Goal: Check status: Check status

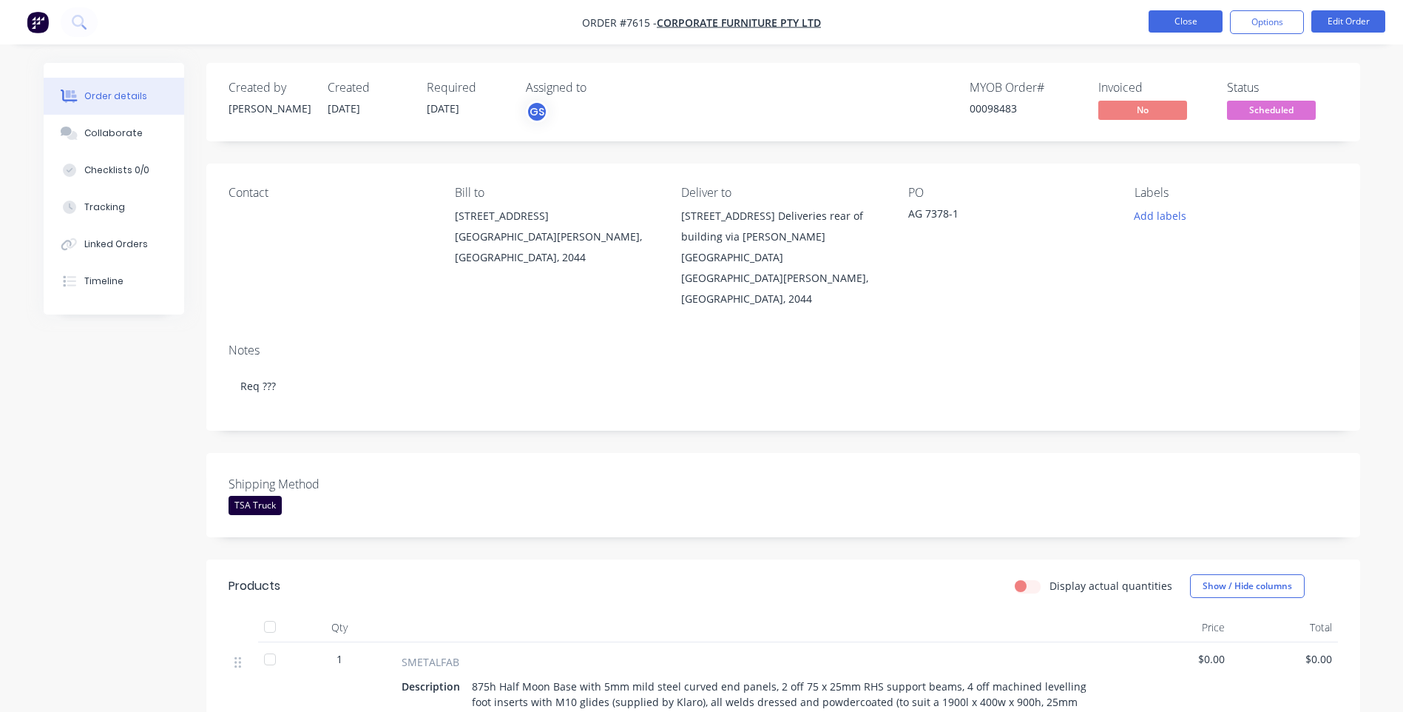
click at [1179, 24] on button "Close" at bounding box center [1186, 21] width 74 height 22
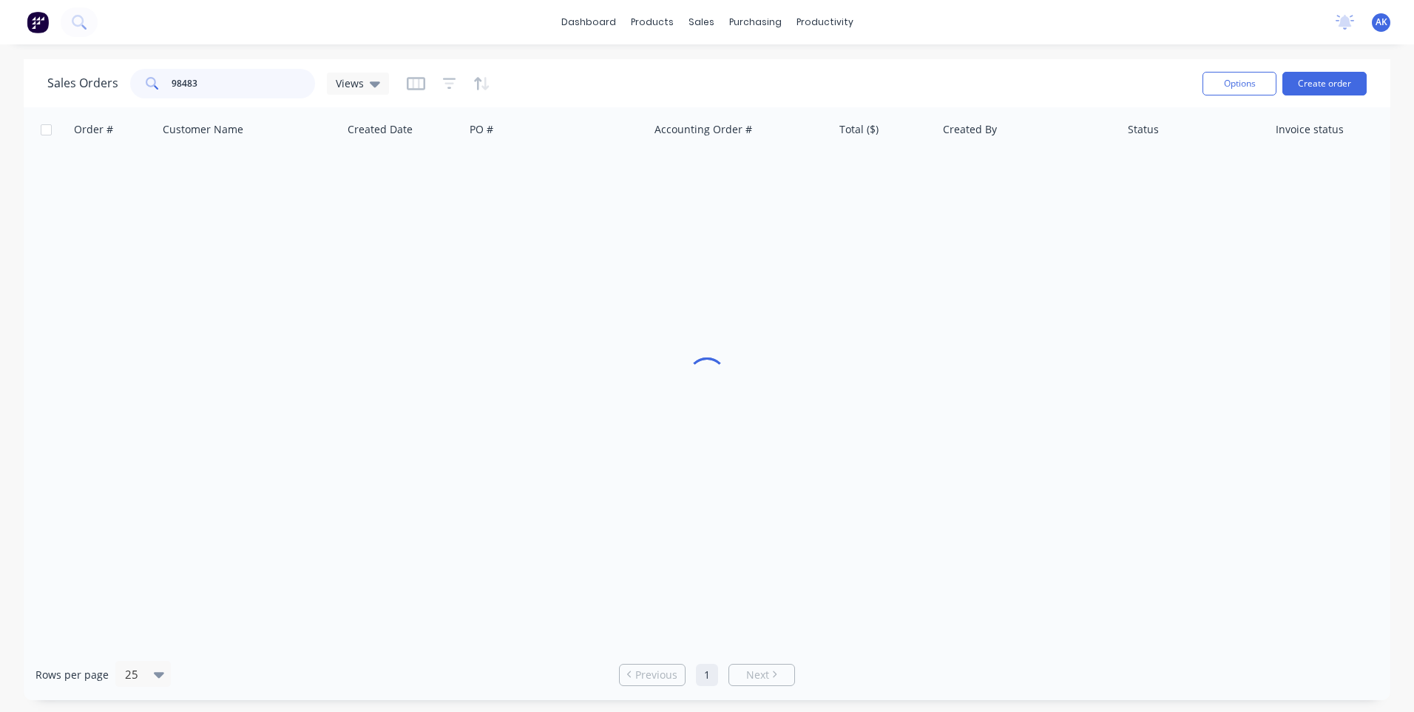
click at [220, 89] on input "98483" at bounding box center [244, 84] width 144 height 30
drag, startPoint x: 220, startPoint y: 89, endPoint x: 188, endPoint y: 90, distance: 31.8
click at [188, 90] on input "98483" at bounding box center [244, 84] width 144 height 30
drag, startPoint x: 189, startPoint y: 90, endPoint x: 161, endPoint y: 95, distance: 28.5
click at [161, 95] on div "98529" at bounding box center [222, 84] width 185 height 30
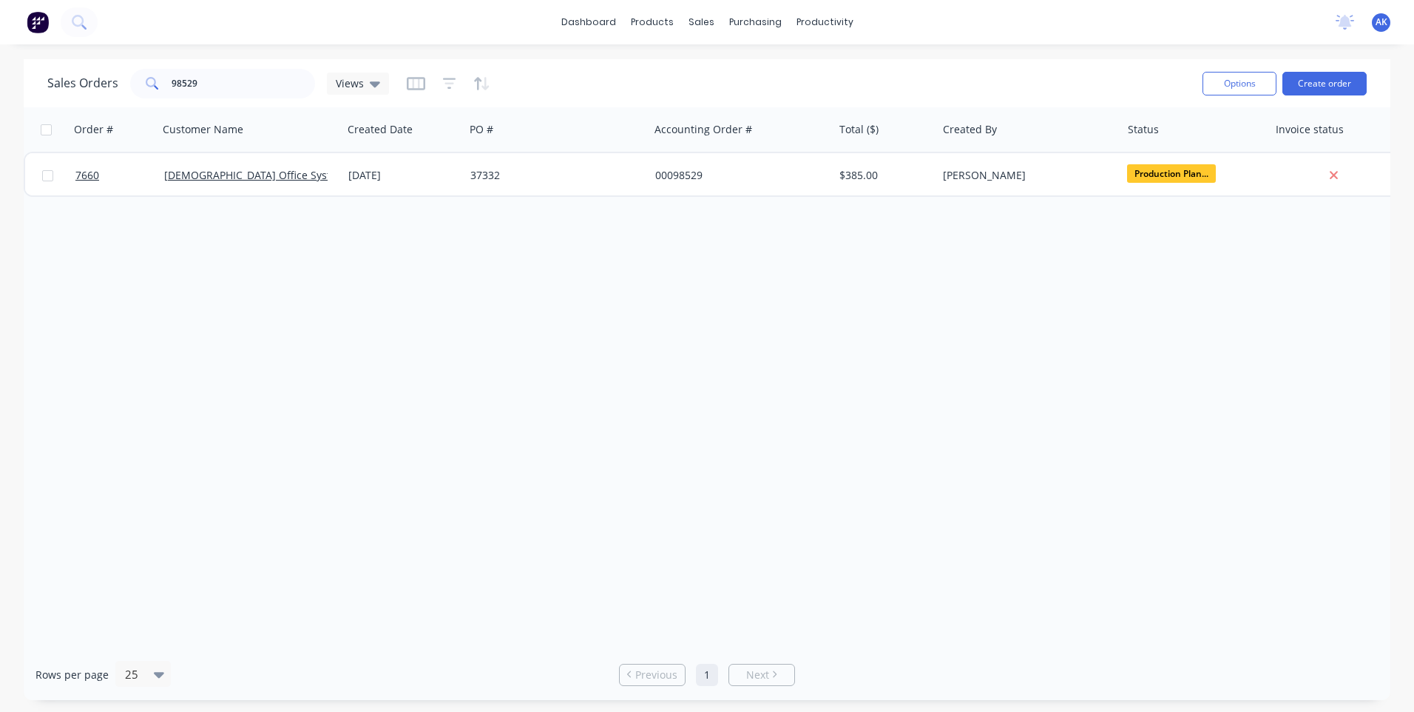
click at [157, 95] on span at bounding box center [150, 84] width 41 height 30
drag, startPoint x: 210, startPoint y: 87, endPoint x: 167, endPoint y: 97, distance: 44.0
click at [167, 97] on div "98529" at bounding box center [222, 84] width 185 height 30
type input "98437"
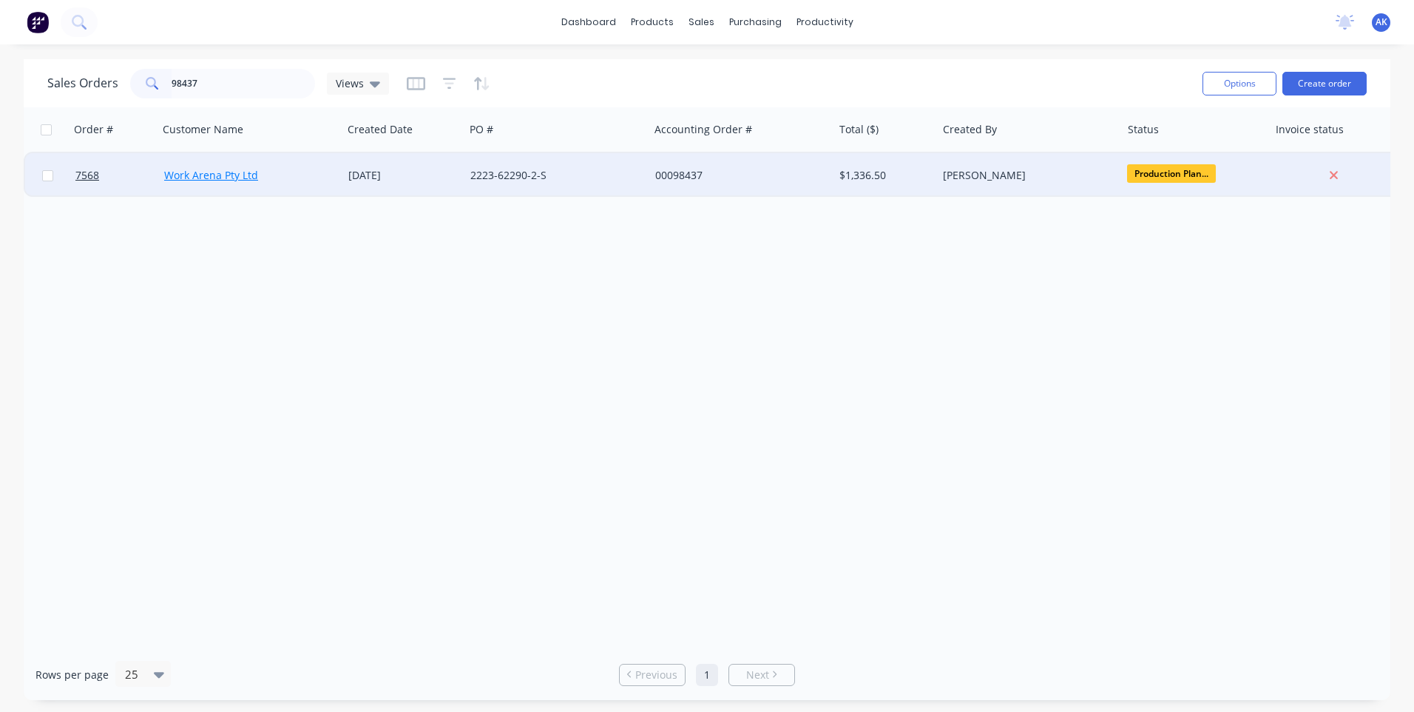
click at [169, 171] on link "Work Arena Pty Ltd" at bounding box center [211, 175] width 94 height 14
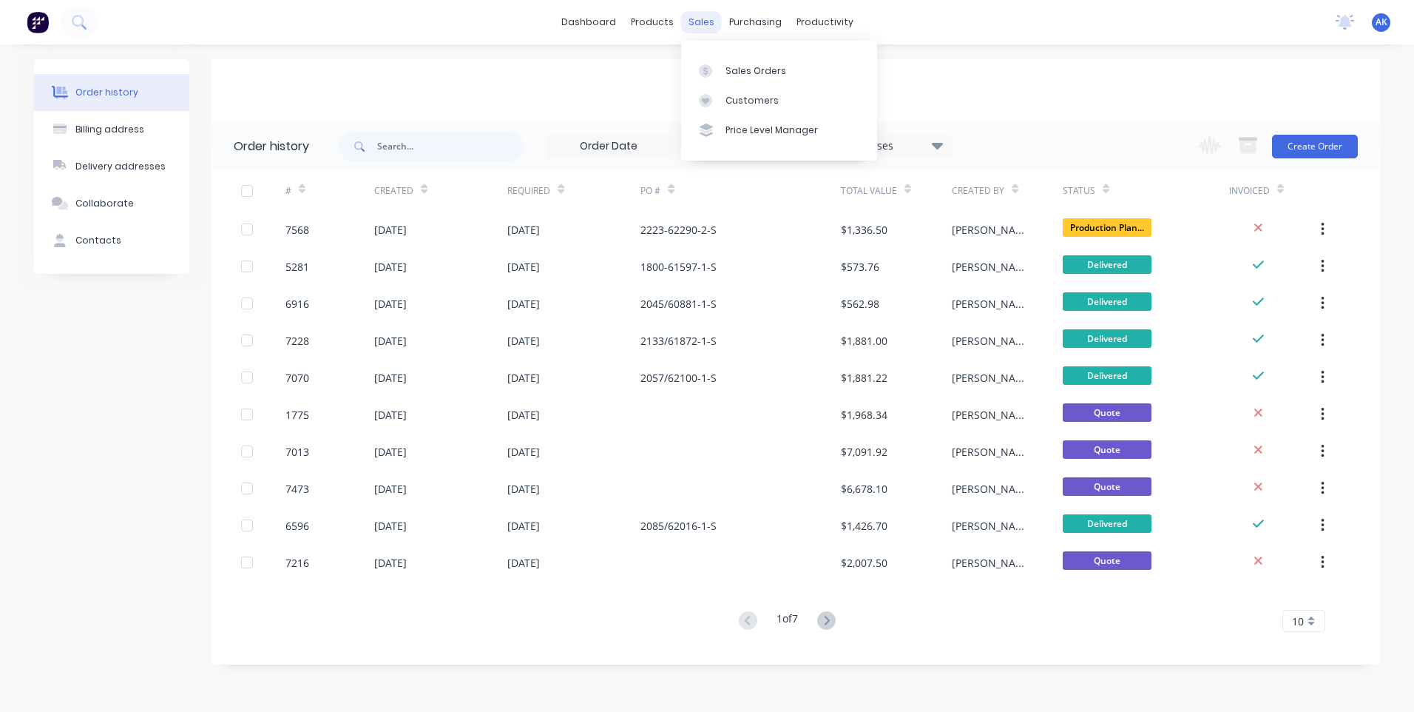
click at [700, 22] on div "sales" at bounding box center [701, 22] width 41 height 22
click at [695, 21] on div "sales" at bounding box center [701, 22] width 41 height 22
click at [712, 70] on div at bounding box center [710, 70] width 22 height 13
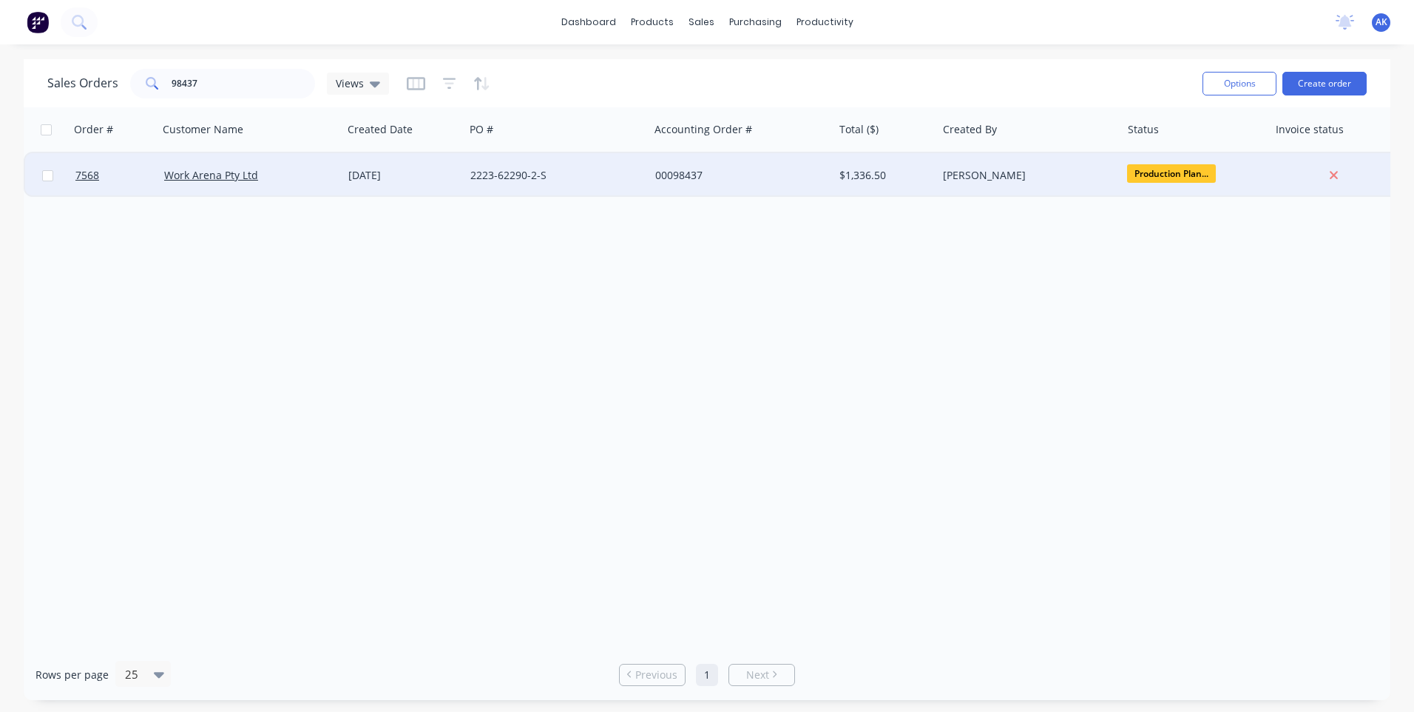
click at [498, 175] on div "2223-62290-2-S" at bounding box center [552, 175] width 164 height 15
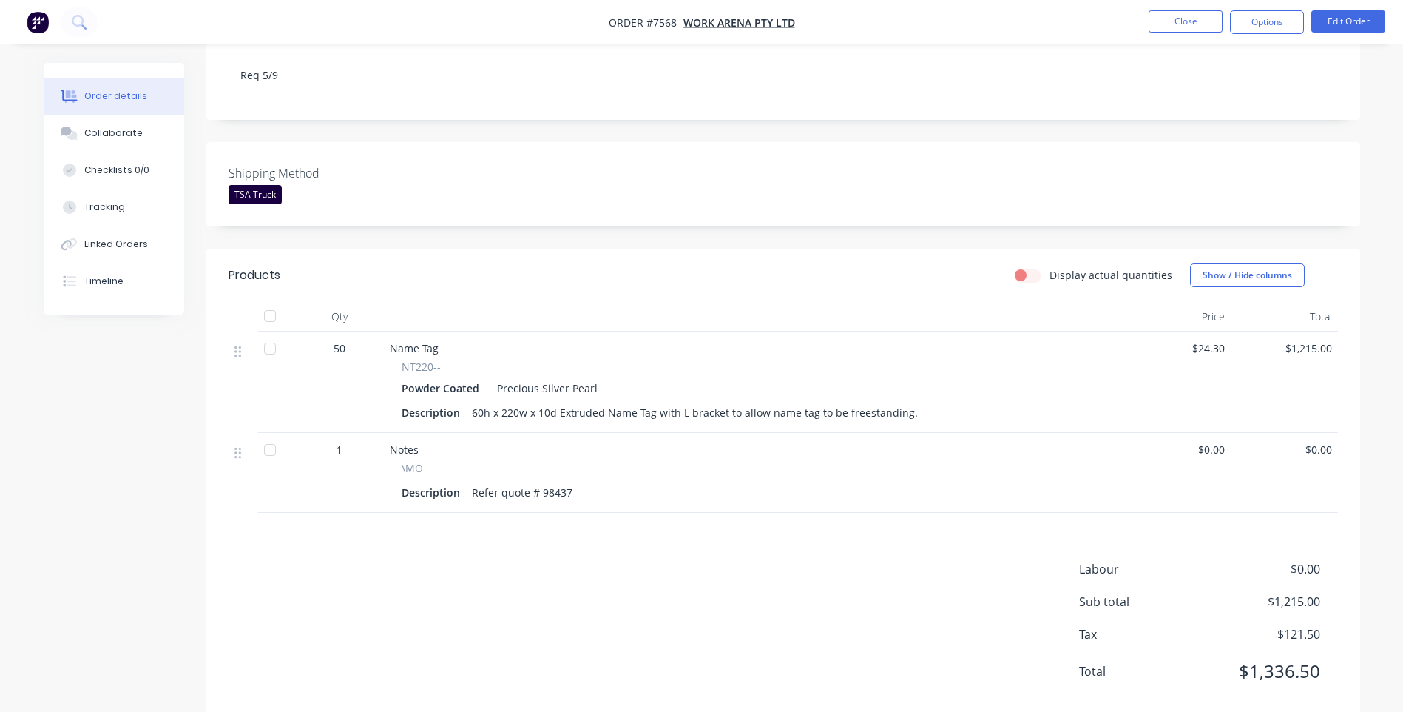
scroll to position [296, 0]
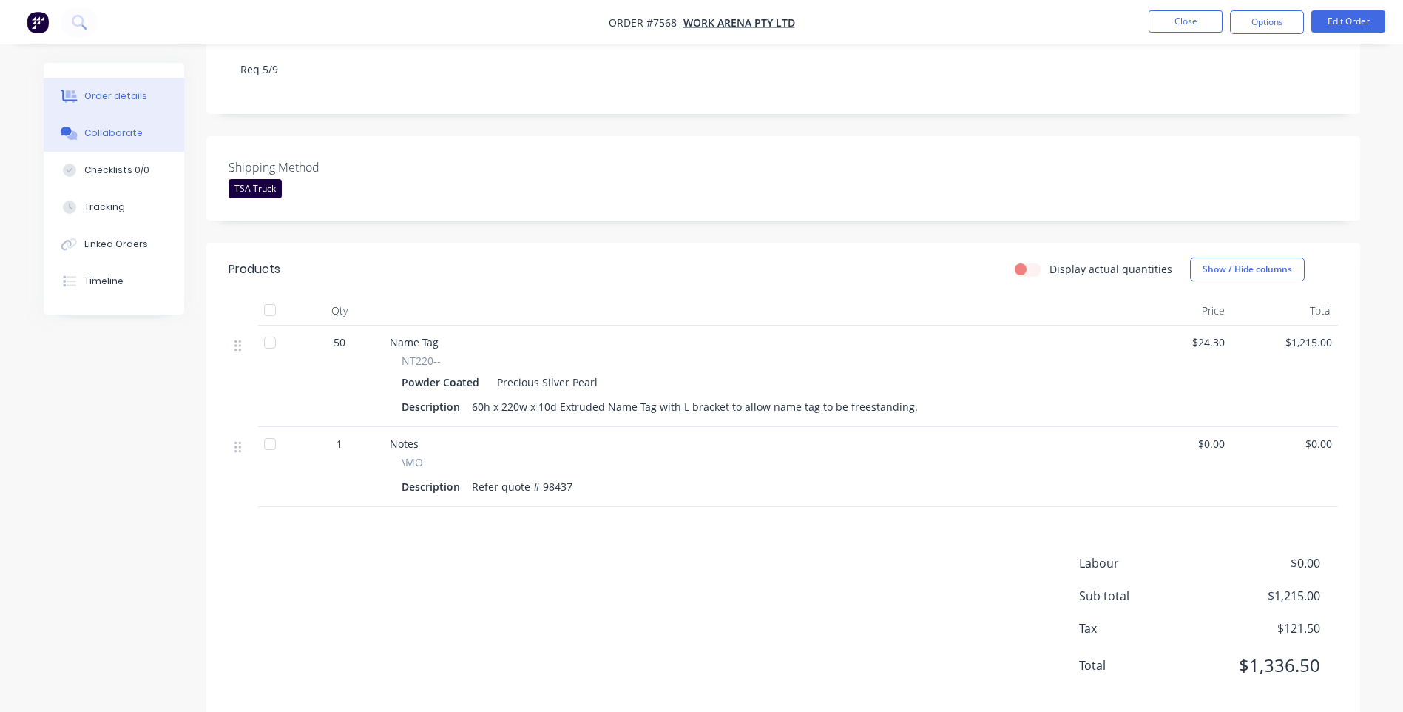
click at [109, 134] on div "Collaborate" at bounding box center [113, 132] width 58 height 13
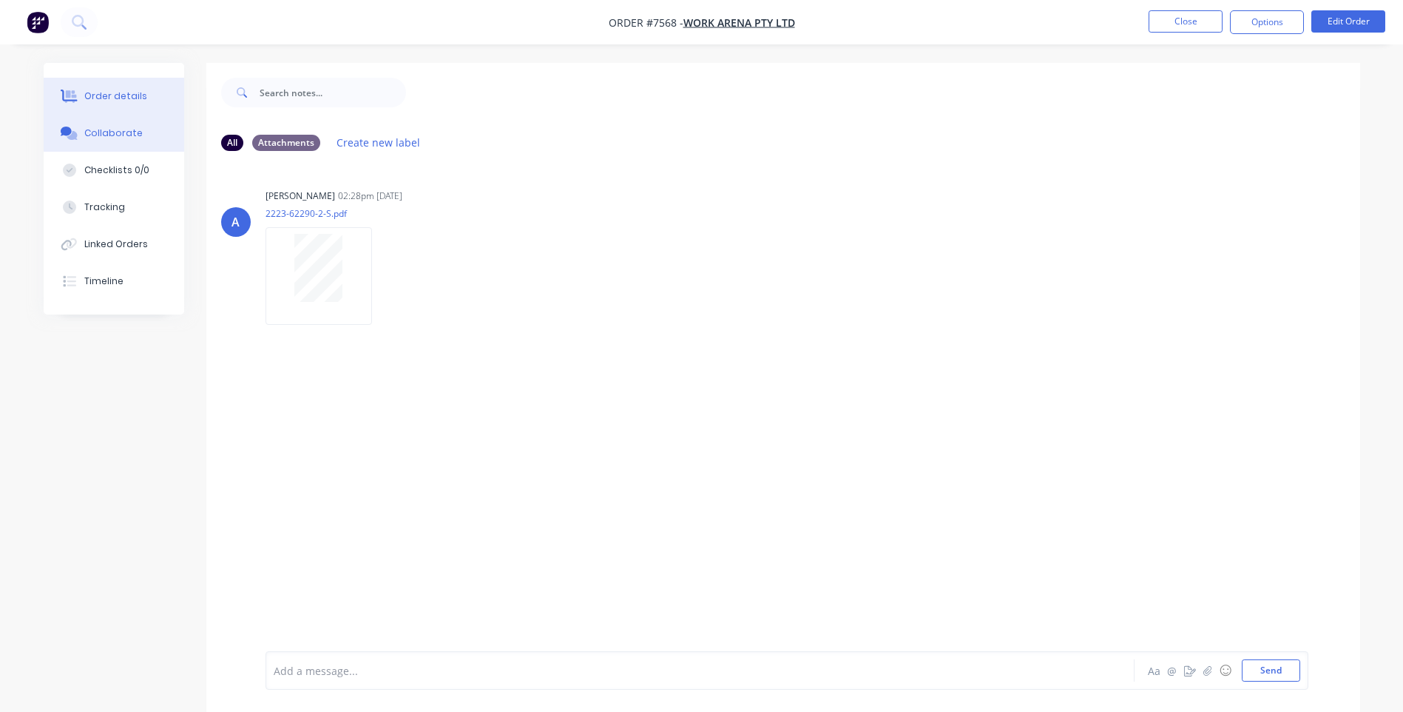
click at [98, 88] on button "Order details" at bounding box center [114, 96] width 141 height 37
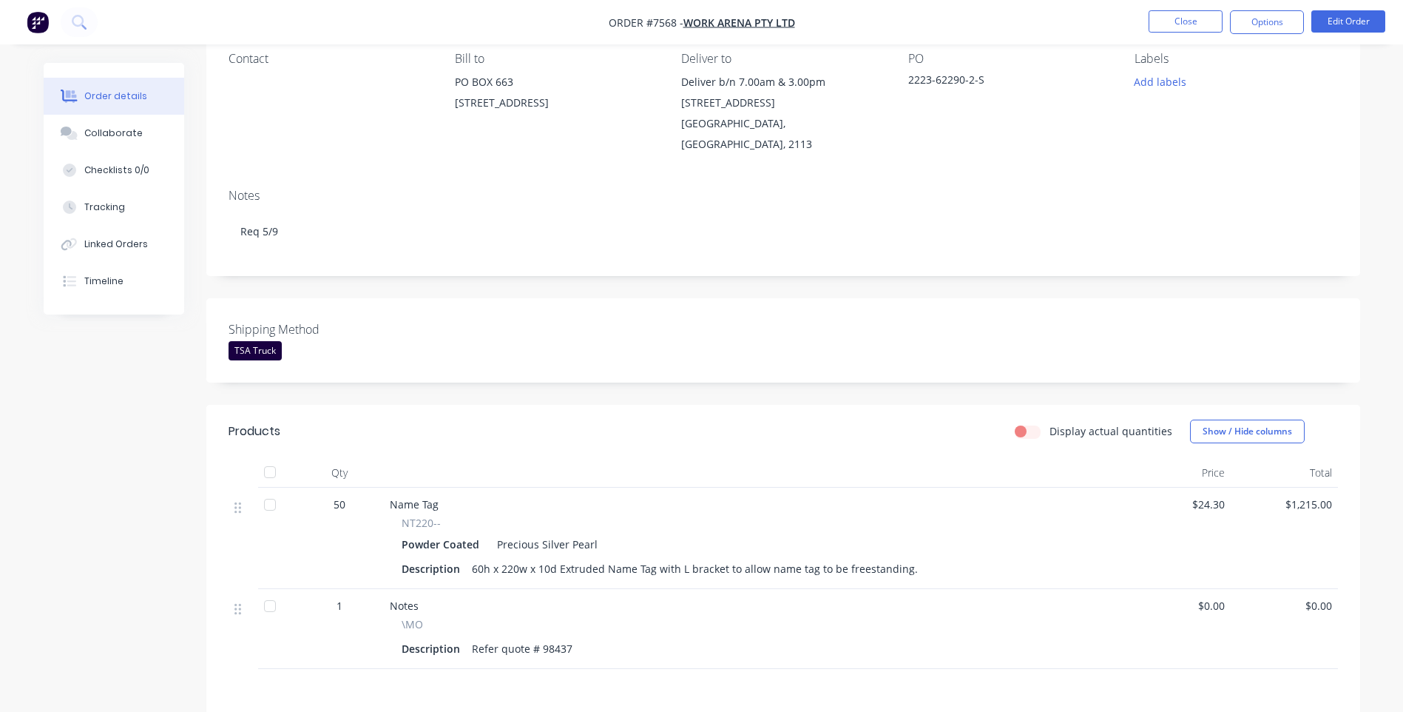
scroll to position [296, 0]
